Goal: Task Accomplishment & Management: Manage account settings

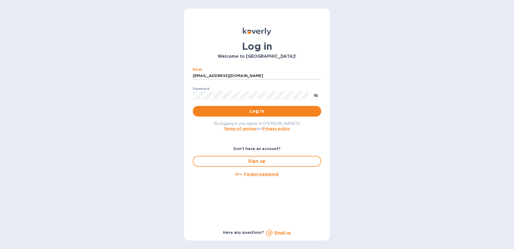
type input "[EMAIL_ADDRESS][DOMAIN_NAME]"
click at [193, 106] on button "Log in" at bounding box center [257, 111] width 128 height 11
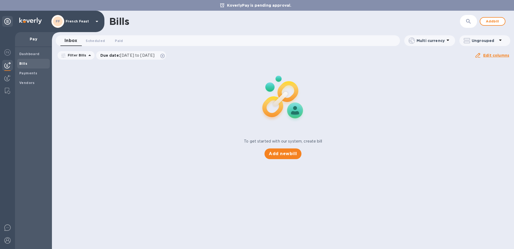
click at [30, 66] on div "Bills" at bounding box center [33, 64] width 33 height 10
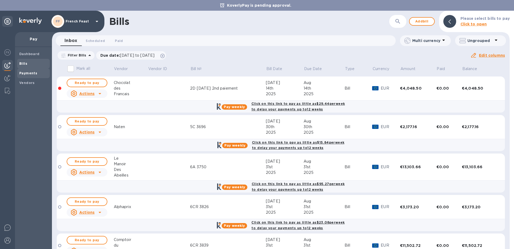
click at [24, 71] on span "Payments" at bounding box center [28, 73] width 18 height 5
